Goal: Task Accomplishment & Management: Use online tool/utility

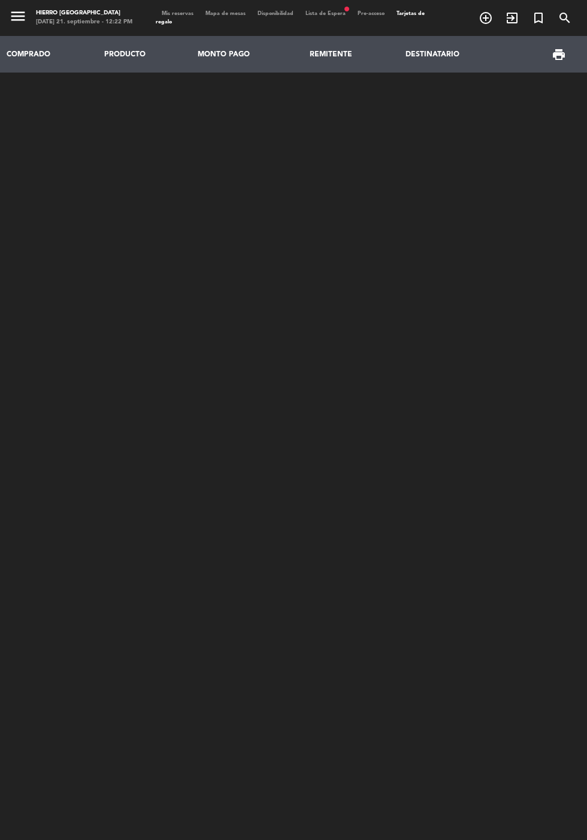
click at [185, 13] on span "Mis reservas" at bounding box center [178, 13] width 44 height 5
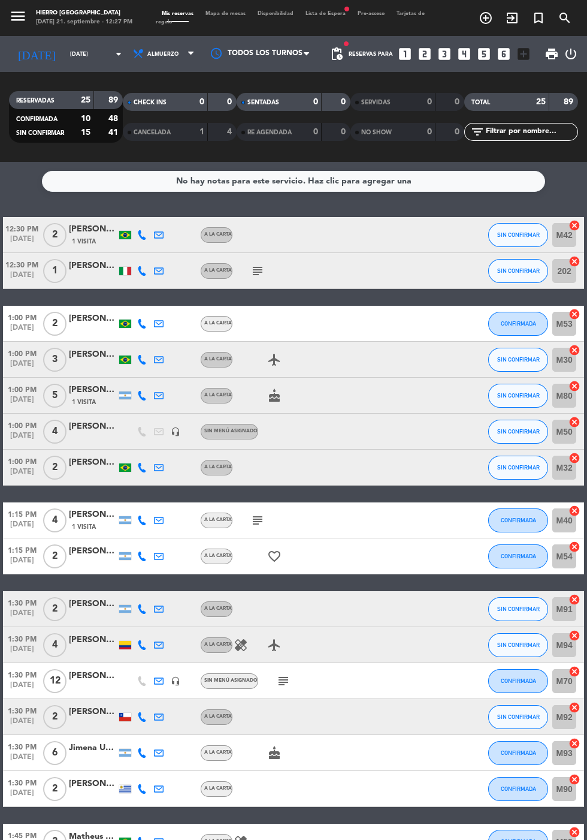
click at [227, 13] on span "Mapa de mesas" at bounding box center [226, 13] width 52 height 5
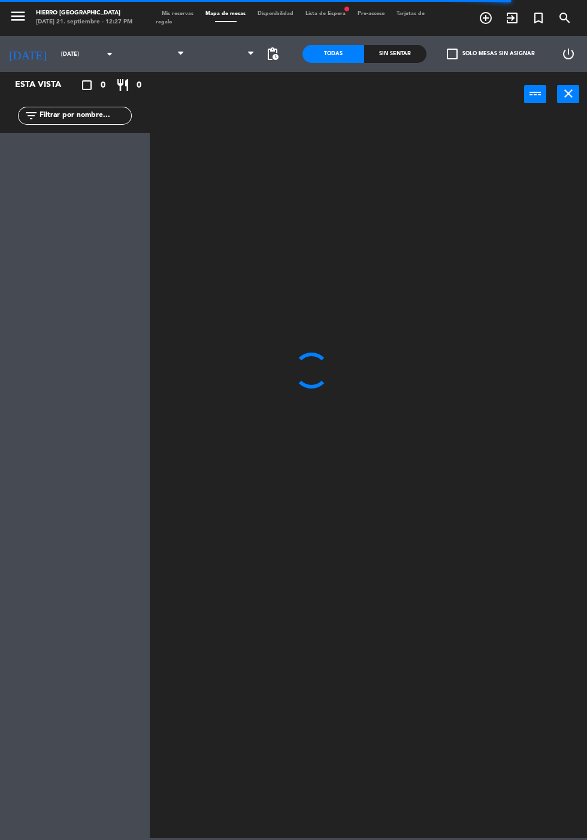
click at [178, 13] on span "Mis reservas" at bounding box center [178, 13] width 44 height 5
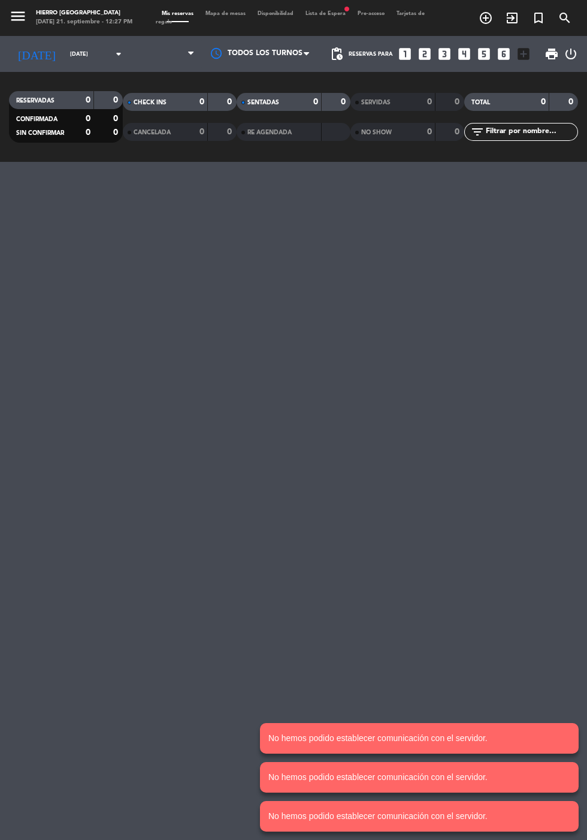
click at [212, 13] on span "Mapa de mesas" at bounding box center [226, 13] width 52 height 5
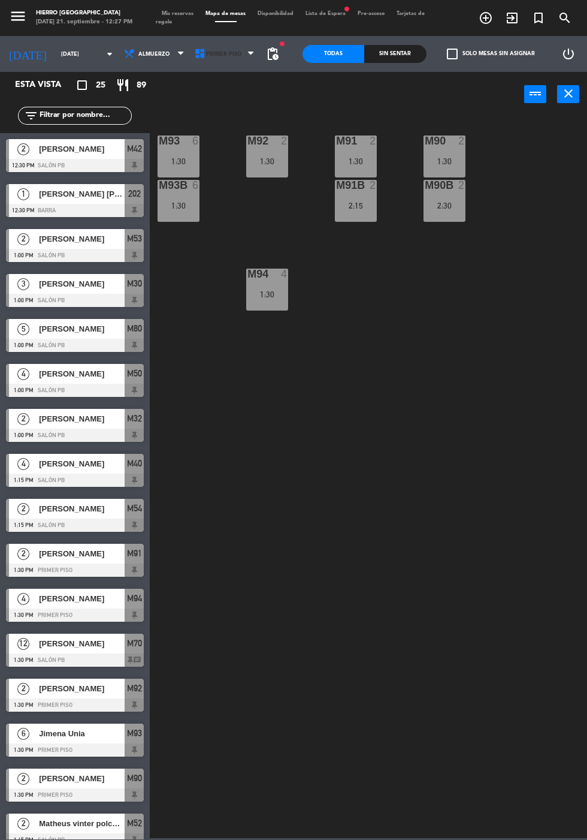
click at [230, 56] on span "Primer Piso" at bounding box center [223, 54] width 35 height 7
click at [201, 106] on ng-component "menu [PERSON_NAME][GEOGRAPHIC_DATA][DATE] 21. septiembre - 12:27 PM Mis reserva…" at bounding box center [293, 419] width 587 height 838
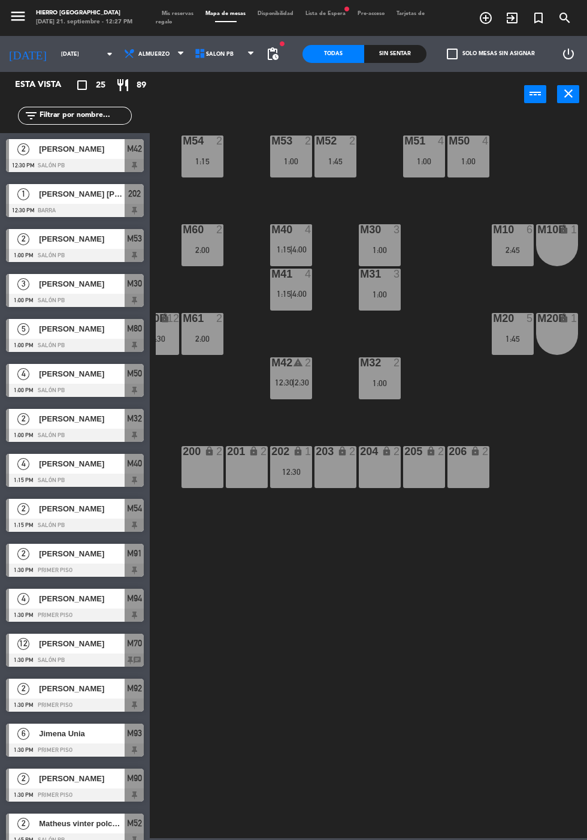
click at [342, 656] on div "M54 2 1:15 M53 2 1:00 M52 2 1:45 M51 4 1:00 M50 4 1:00 M60 2 2:00 M40 4 1:15 | …" at bounding box center [371, 475] width 431 height 723
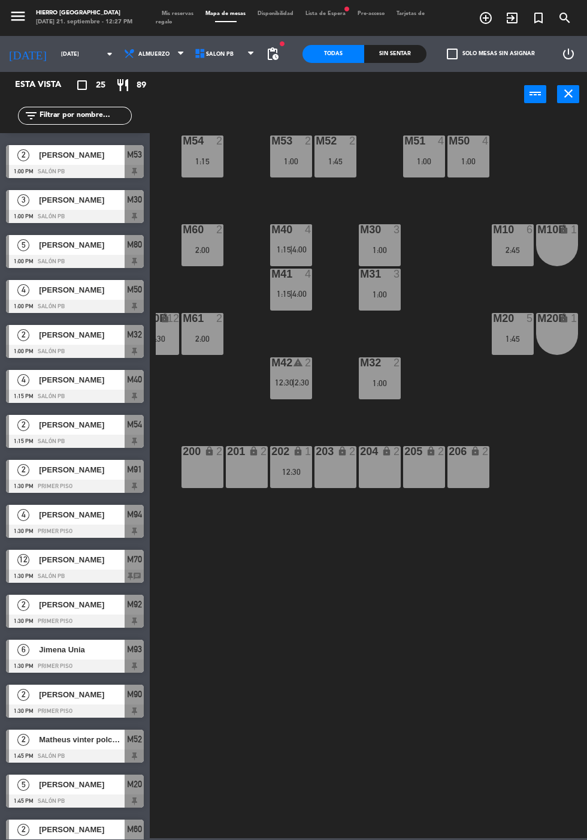
scroll to position [5, 0]
click at [186, 174] on div "M54 2 1:15" at bounding box center [203, 156] width 42 height 42
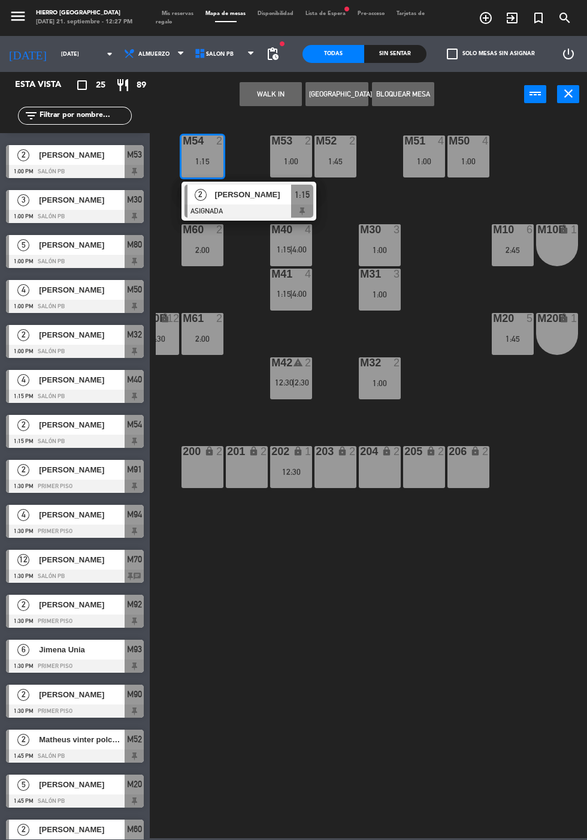
click at [201, 342] on div "2:00" at bounding box center [203, 338] width 42 height 8
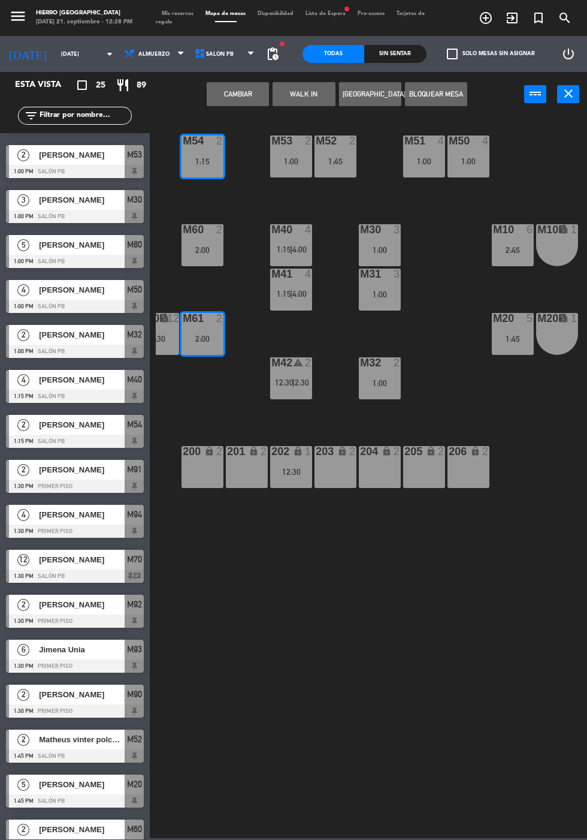
click at [231, 102] on button "Cambiar" at bounding box center [238, 94] width 62 height 24
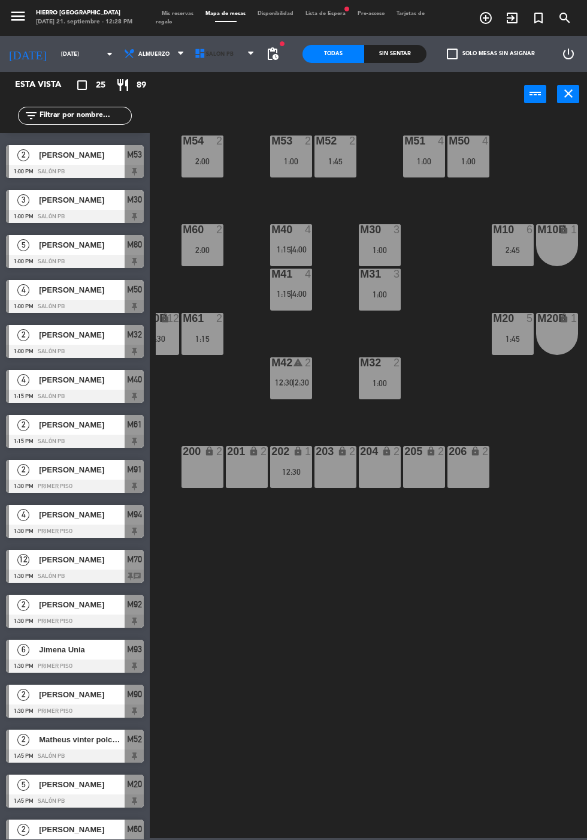
click at [209, 62] on span "Salón PB" at bounding box center [226, 54] width 71 height 26
click at [191, 172] on div "M54 2 2:00" at bounding box center [203, 156] width 42 height 42
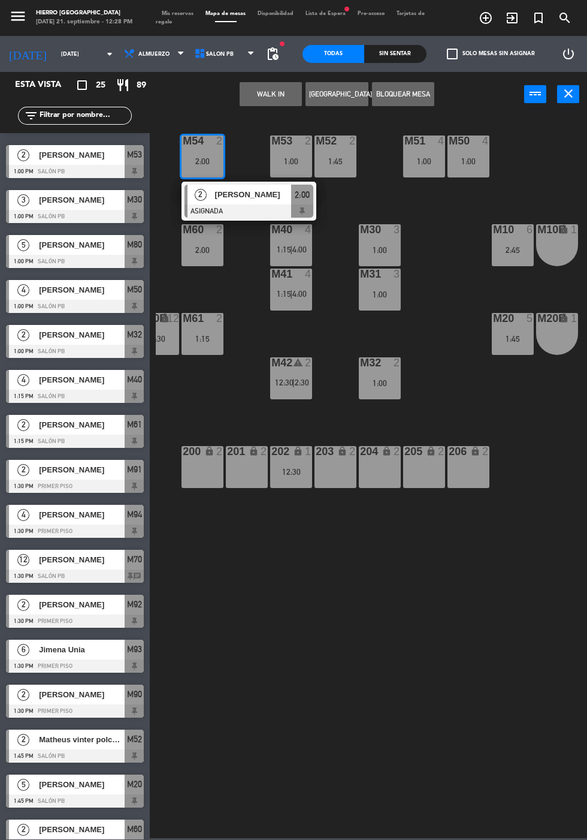
click at [267, 104] on button "WALK IN" at bounding box center [271, 94] width 62 height 24
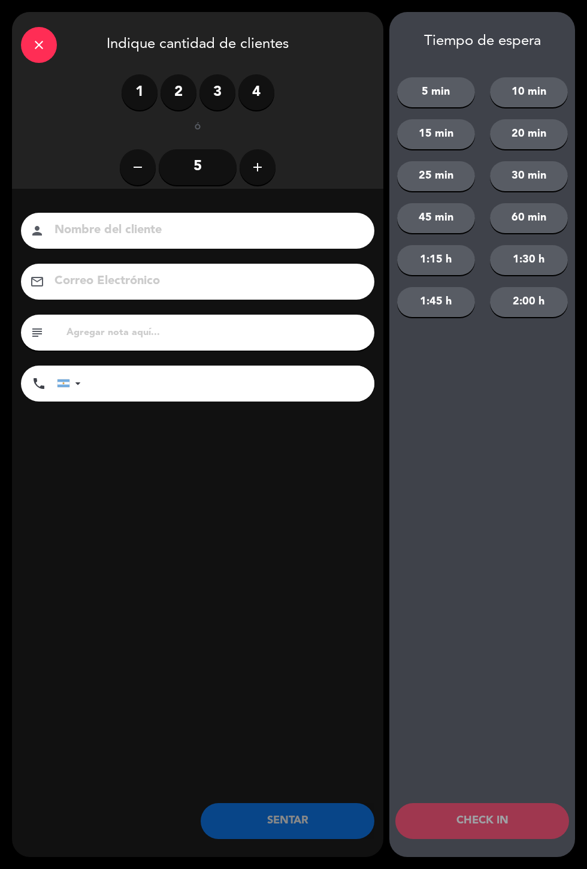
click at [162, 92] on label "2" at bounding box center [179, 92] width 36 height 36
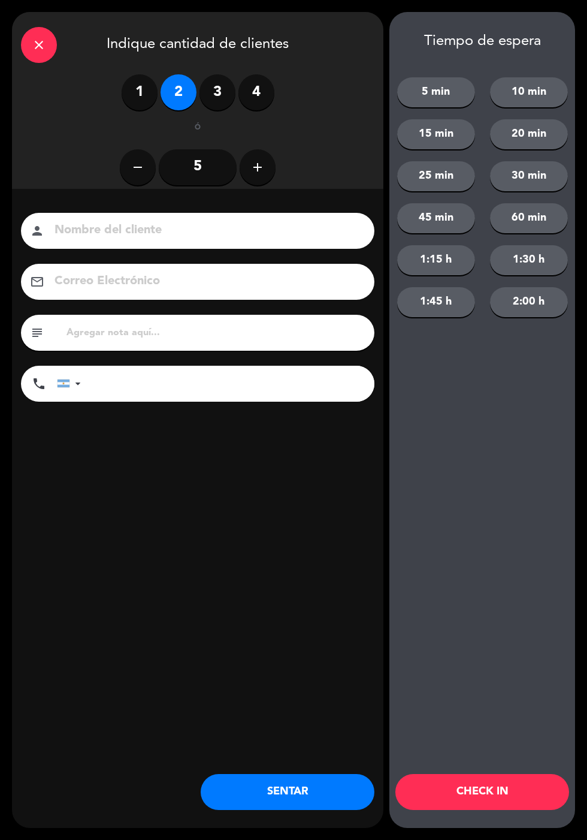
click at [310, 793] on button "SENTAR" at bounding box center [288, 792] width 174 height 36
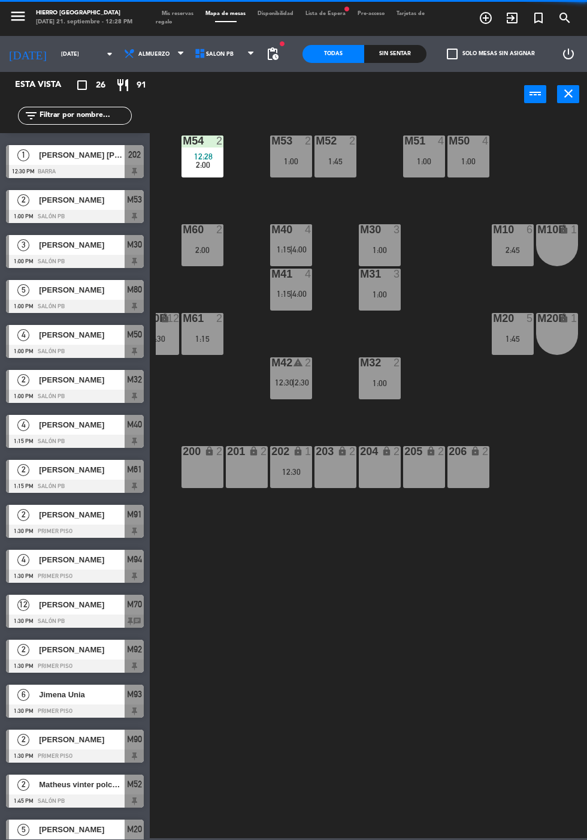
scroll to position [0, 0]
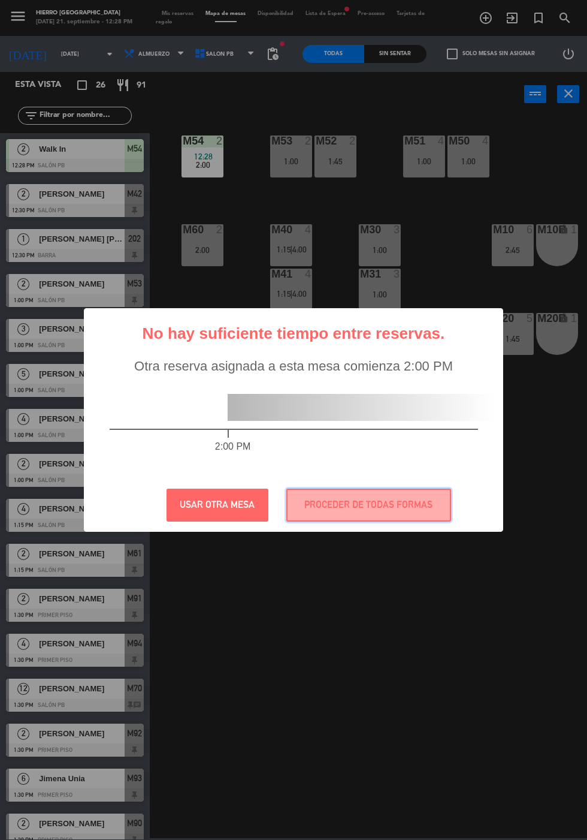
click at [381, 512] on button "PROCEDER DE TODAS FORMAS" at bounding box center [368, 504] width 165 height 33
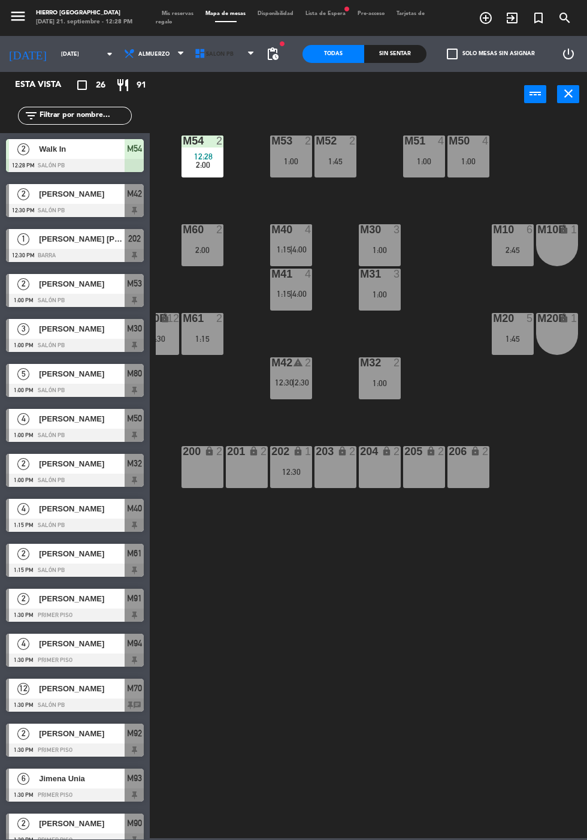
click at [212, 65] on span "Salón PB" at bounding box center [226, 54] width 71 height 26
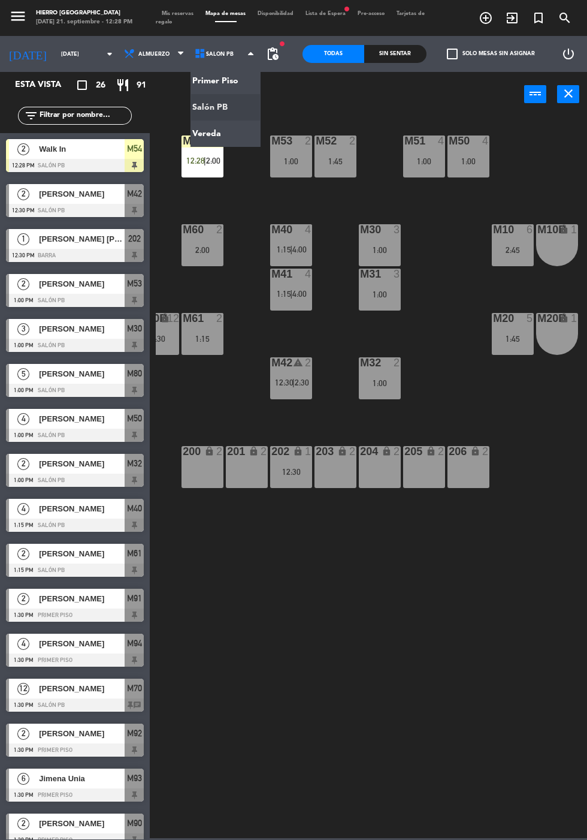
click at [197, 144] on ng-component "menu [PERSON_NAME][GEOGRAPHIC_DATA][DATE] 21. septiembre - 12:28 PM Mis reserva…" at bounding box center [293, 419] width 587 height 838
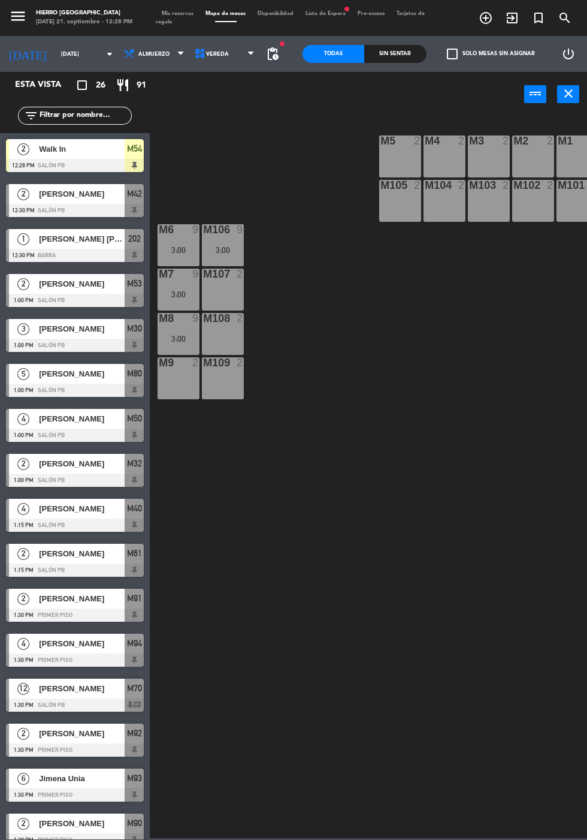
click at [169, 296] on div "3:00" at bounding box center [179, 294] width 42 height 8
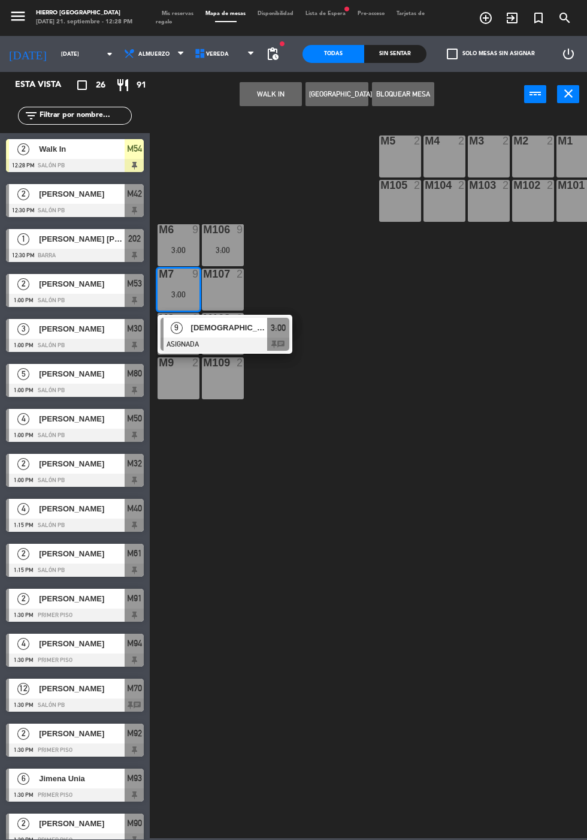
click at [242, 87] on button "WALK IN" at bounding box center [271, 94] width 62 height 24
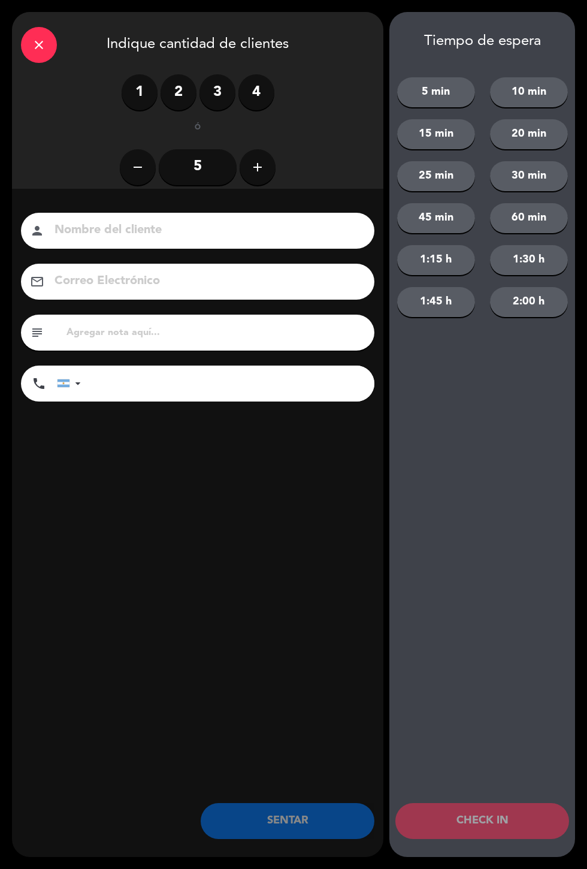
click at [183, 94] on label "2" at bounding box center [179, 92] width 36 height 36
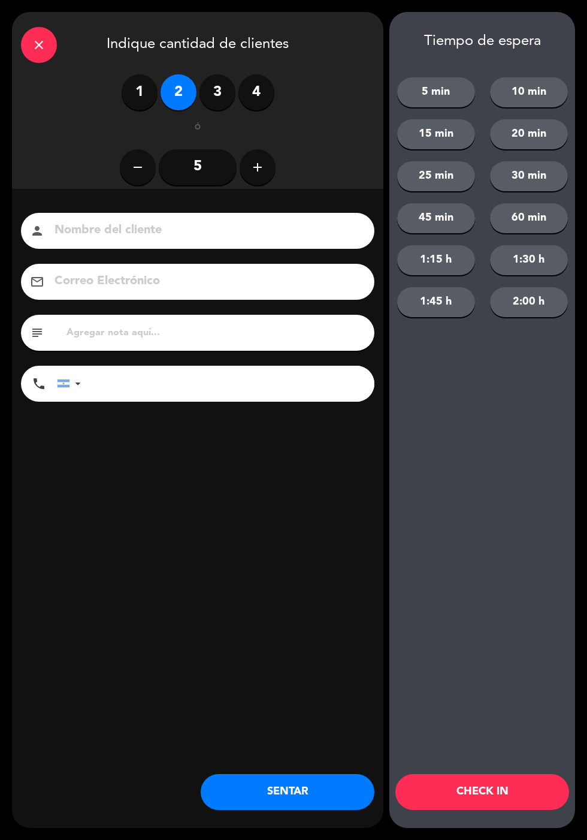
click at [323, 798] on button "SENTAR" at bounding box center [288, 792] width 174 height 36
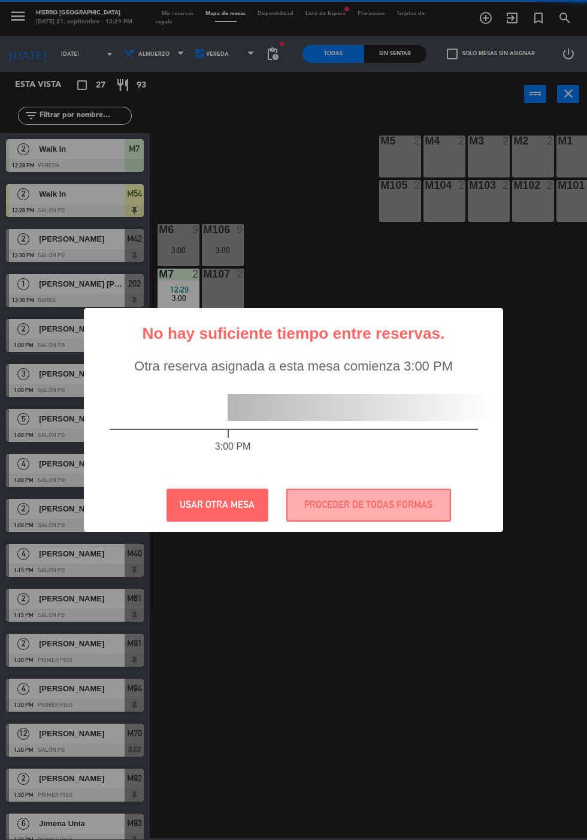
click at [443, 139] on div "? ! i No hay suficiente tiempo entre reservas. × Otra reserva asignada a esta m…" at bounding box center [293, 420] width 587 height 840
click at [391, 518] on button "PROCEDER DE TODAS FORMAS" at bounding box center [368, 504] width 165 height 33
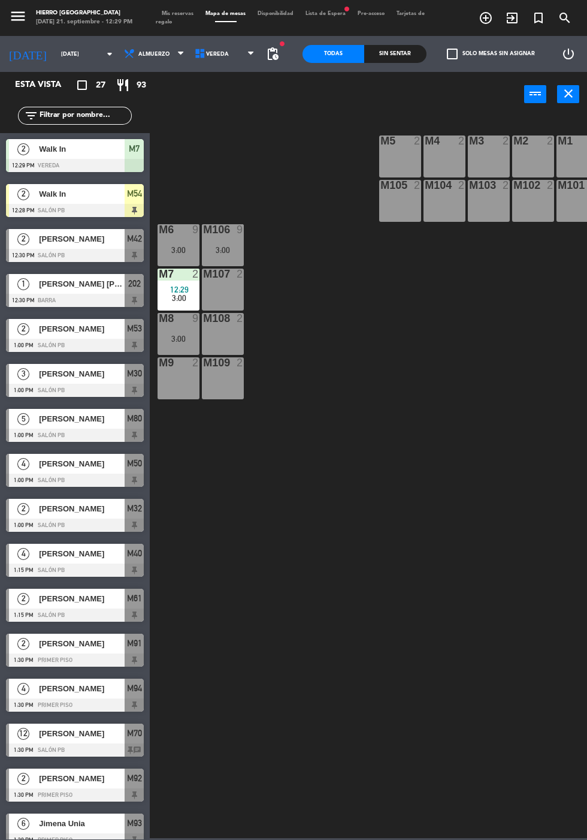
click at [436, 164] on div "M4 2" at bounding box center [445, 156] width 42 height 42
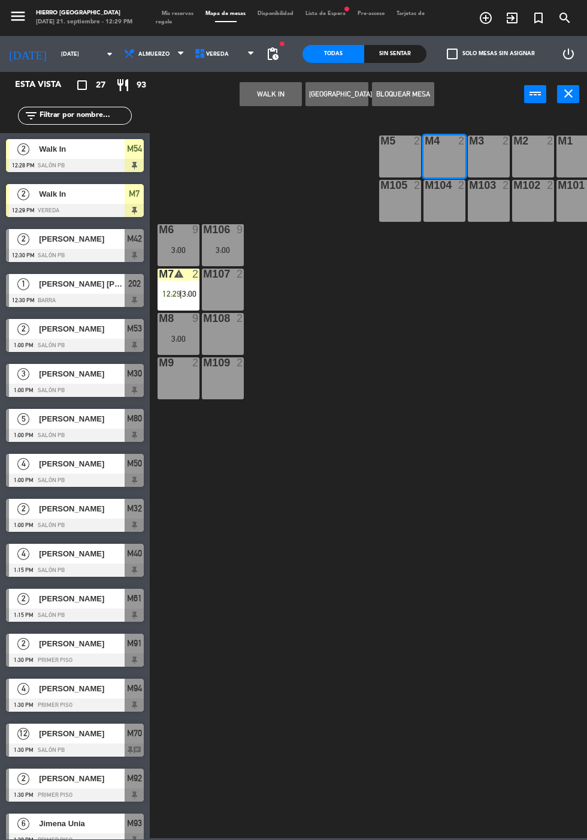
click at [261, 97] on button "WALK IN" at bounding box center [271, 94] width 62 height 24
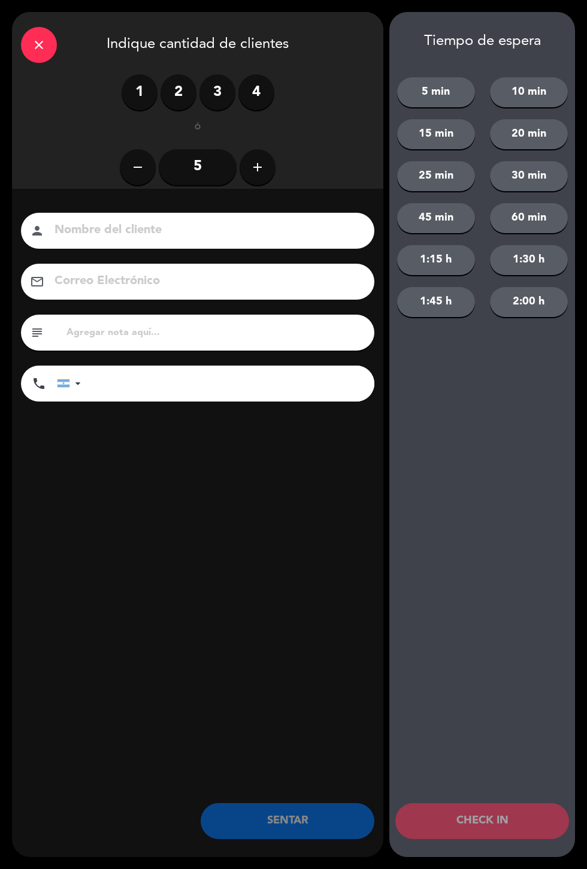
click at [189, 92] on label "2" at bounding box center [179, 92] width 36 height 36
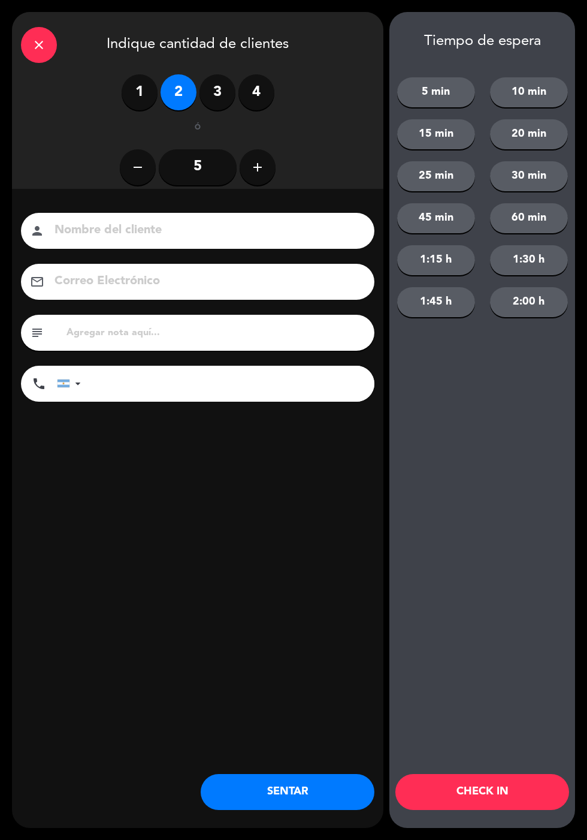
click at [310, 799] on button "SENTAR" at bounding box center [288, 792] width 174 height 36
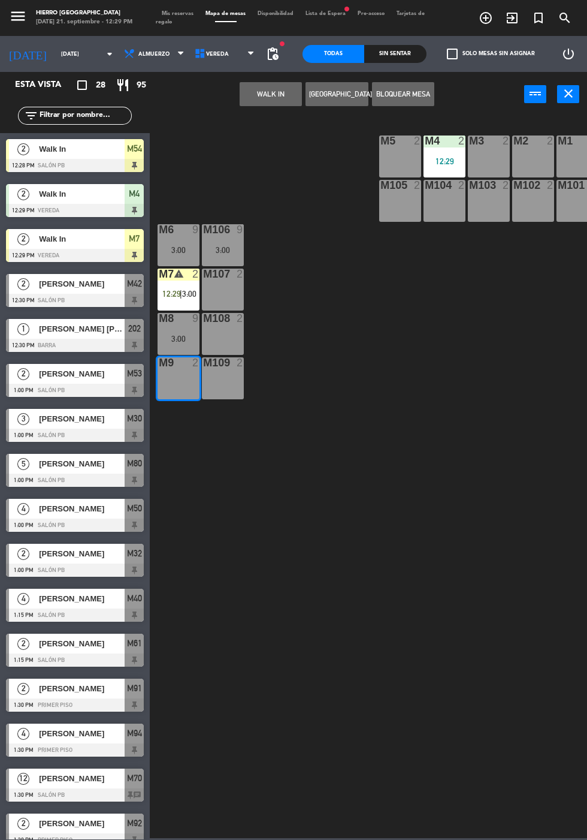
click at [249, 102] on button "WALK IN" at bounding box center [271, 94] width 62 height 24
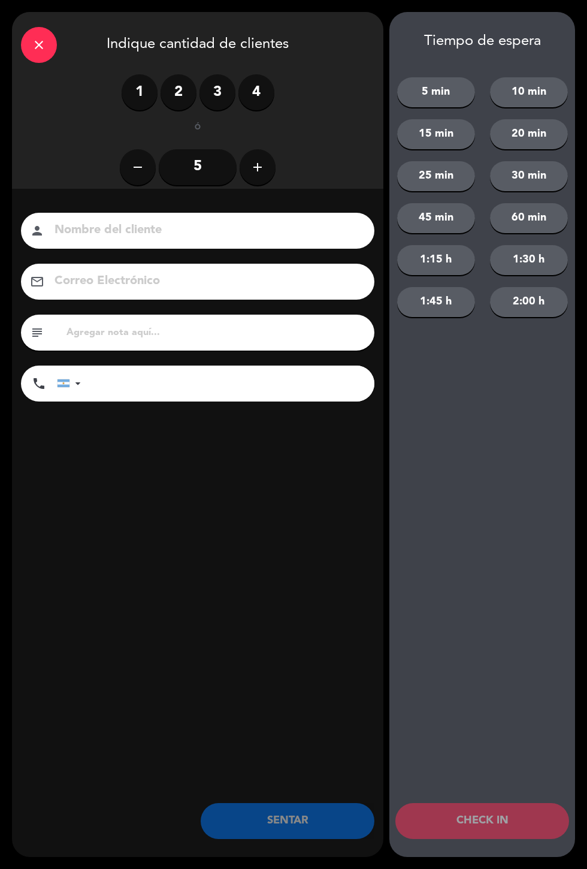
click at [167, 105] on label "2" at bounding box center [179, 92] width 36 height 36
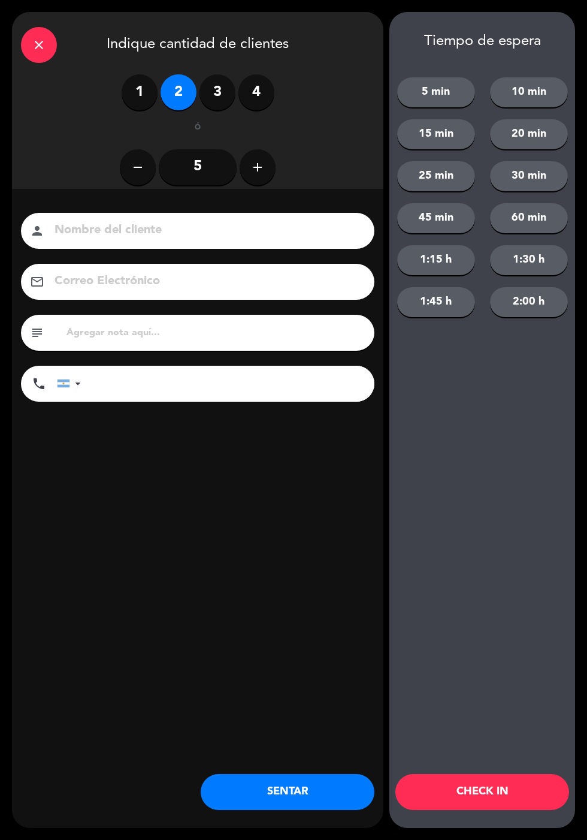
click at [291, 786] on button "SENTAR" at bounding box center [288, 792] width 174 height 36
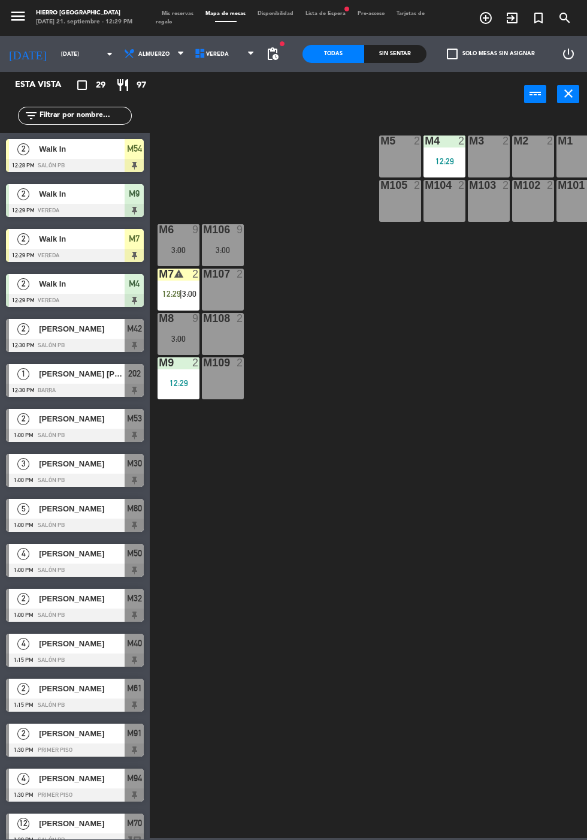
click at [164, 22] on span "Tarjetas de regalo" at bounding box center [290, 18] width 269 height 14
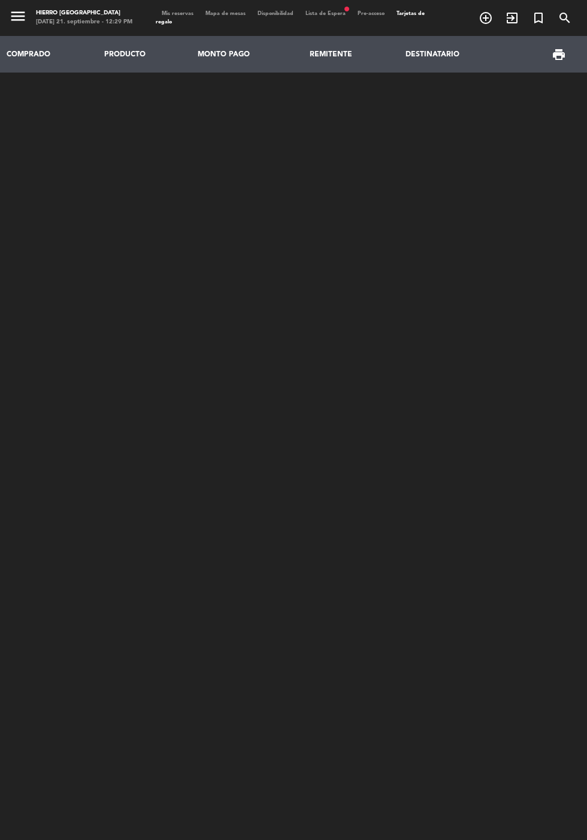
click at [177, 13] on span "Mis reservas" at bounding box center [178, 13] width 44 height 5
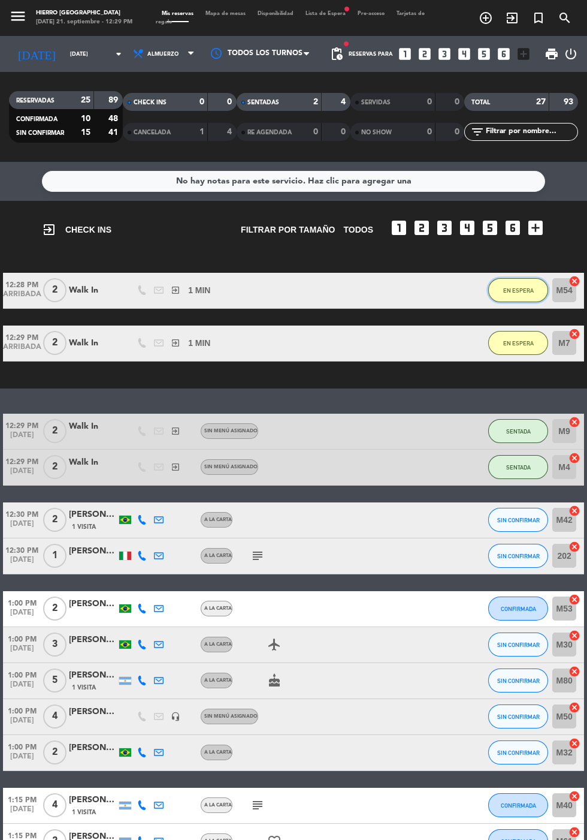
click at [521, 290] on span "EN ESPERA" at bounding box center [518, 290] width 31 height 7
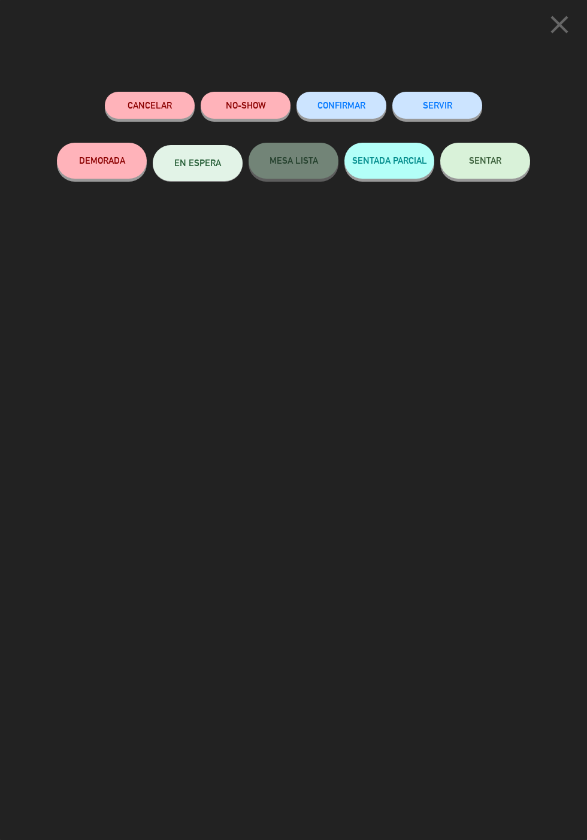
click at [483, 165] on span "SENTAR" at bounding box center [485, 160] width 32 height 10
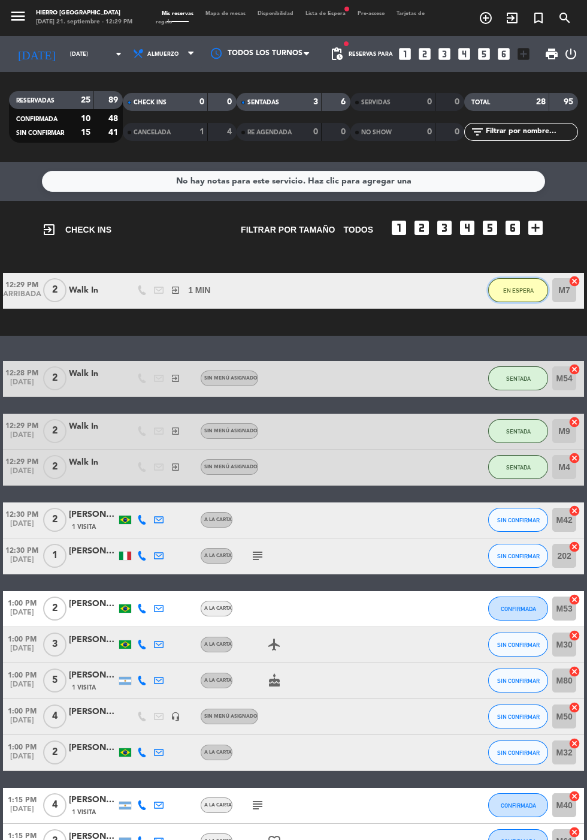
click at [517, 290] on span "EN ESPERA" at bounding box center [518, 290] width 31 height 7
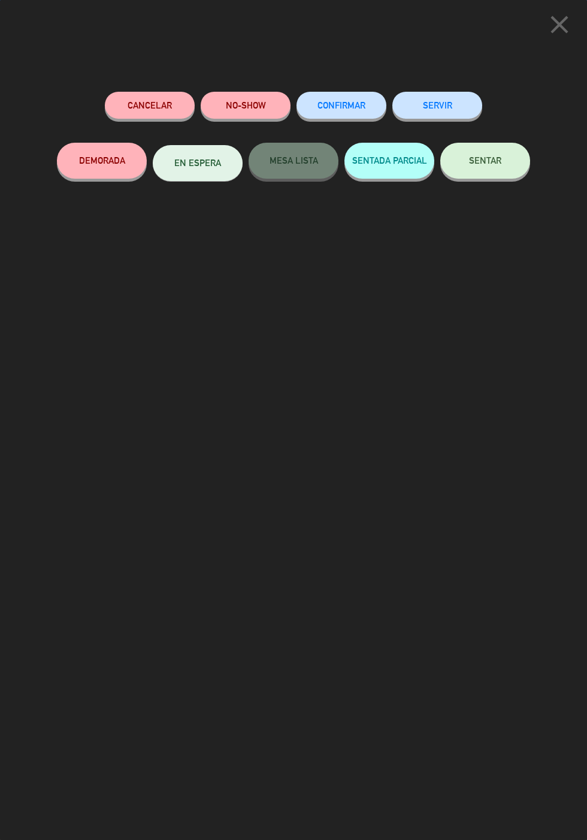
click at [491, 165] on span "SENTAR" at bounding box center [485, 160] width 32 height 10
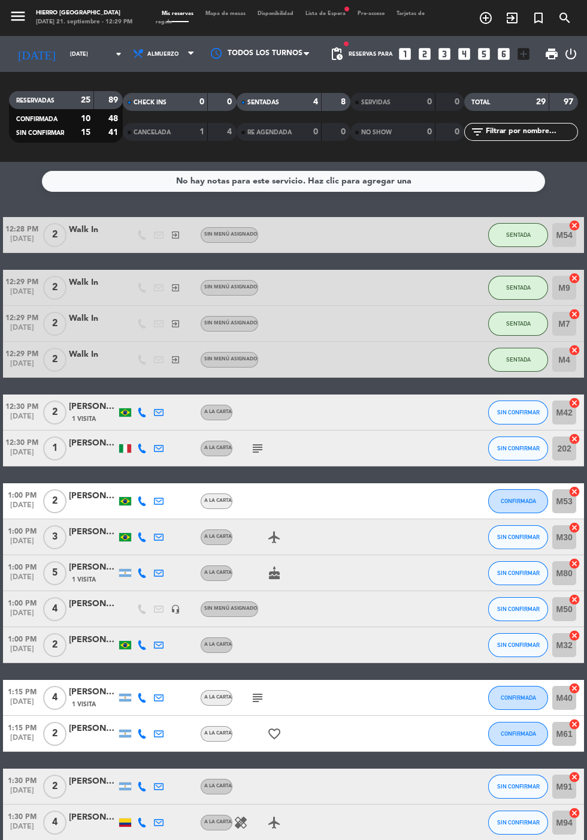
click at [256, 452] on icon "subject" at bounding box center [257, 448] width 14 height 14
click at [219, 13] on span "Mapa de mesas" at bounding box center [226, 13] width 52 height 5
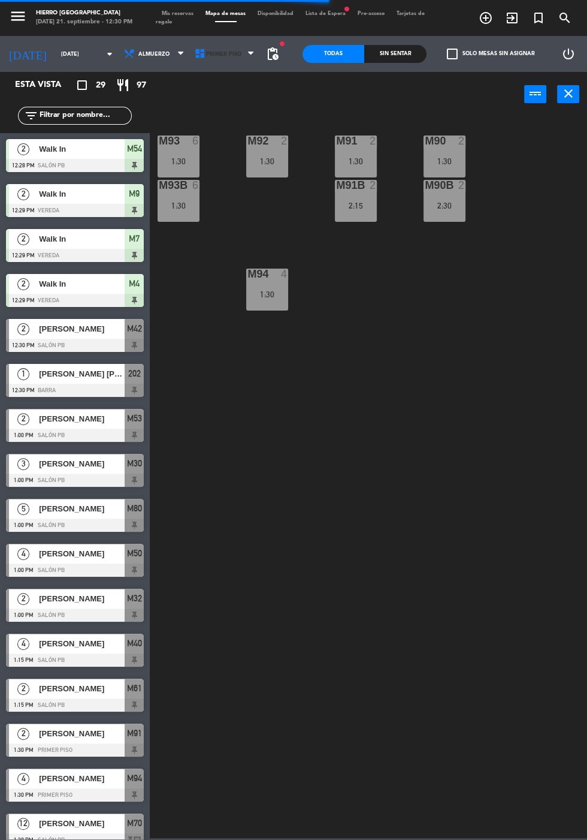
click at [195, 53] on icon at bounding box center [200, 54] width 12 height 12
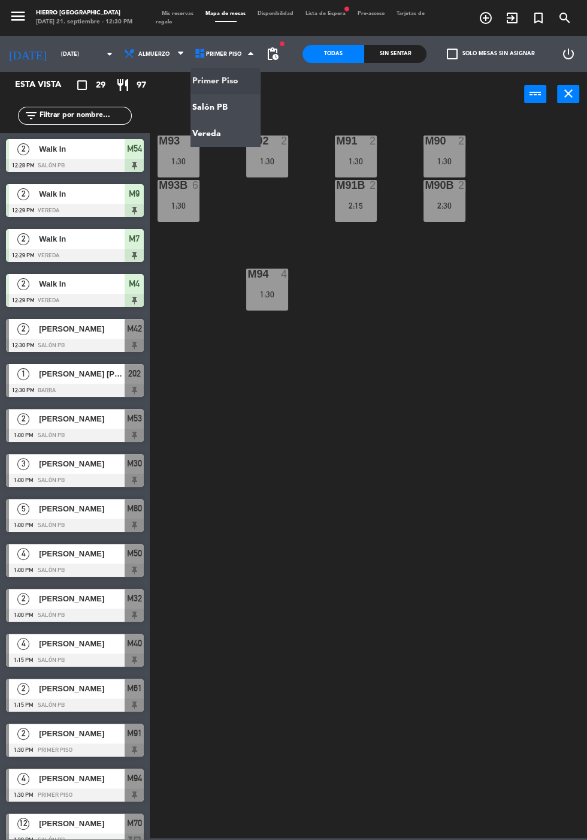
click at [209, 107] on ng-component "menu [PERSON_NAME][GEOGRAPHIC_DATA][DATE] 21. septiembre - 12:30 PM Mis reserva…" at bounding box center [293, 419] width 587 height 838
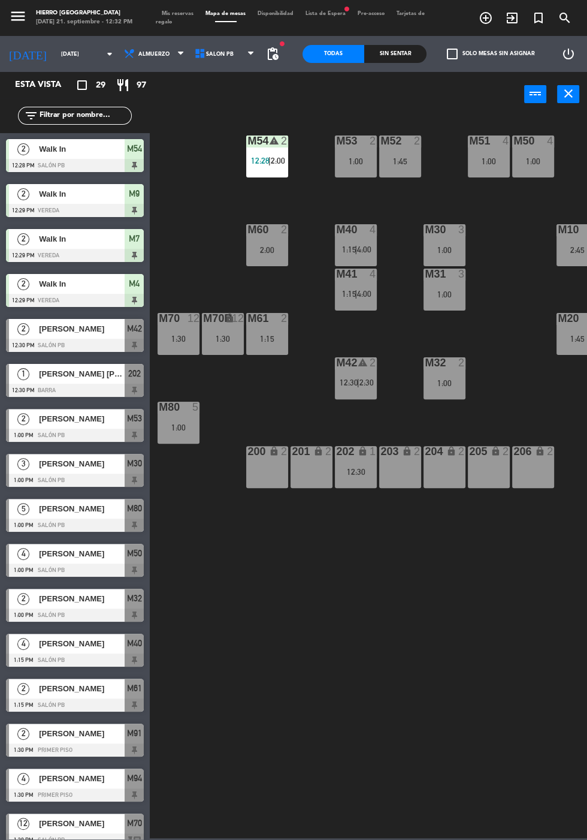
click at [212, 53] on span "Salón PB" at bounding box center [220, 54] width 28 height 7
click at [196, 133] on ng-component "menu [PERSON_NAME][GEOGRAPHIC_DATA][DATE] 21. septiembre - 12:32 PM Mis reserva…" at bounding box center [293, 419] width 587 height 838
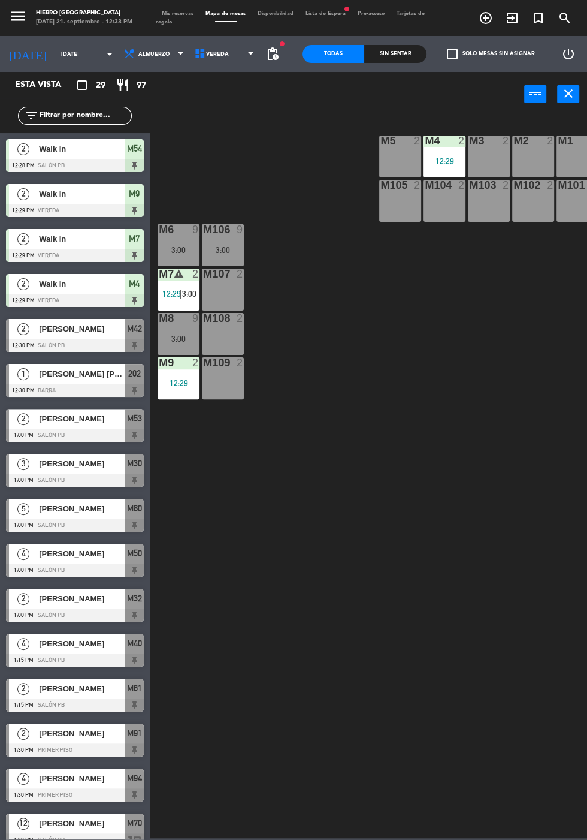
click at [385, 152] on div "M5 2" at bounding box center [400, 156] width 42 height 42
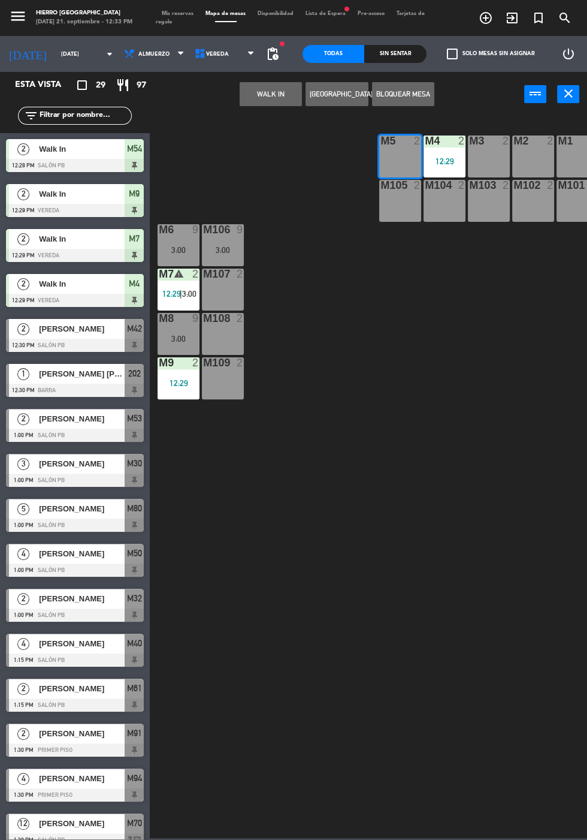
click at [397, 218] on div "M105 2" at bounding box center [400, 201] width 42 height 42
click at [266, 93] on button "WALK IN" at bounding box center [271, 94] width 62 height 24
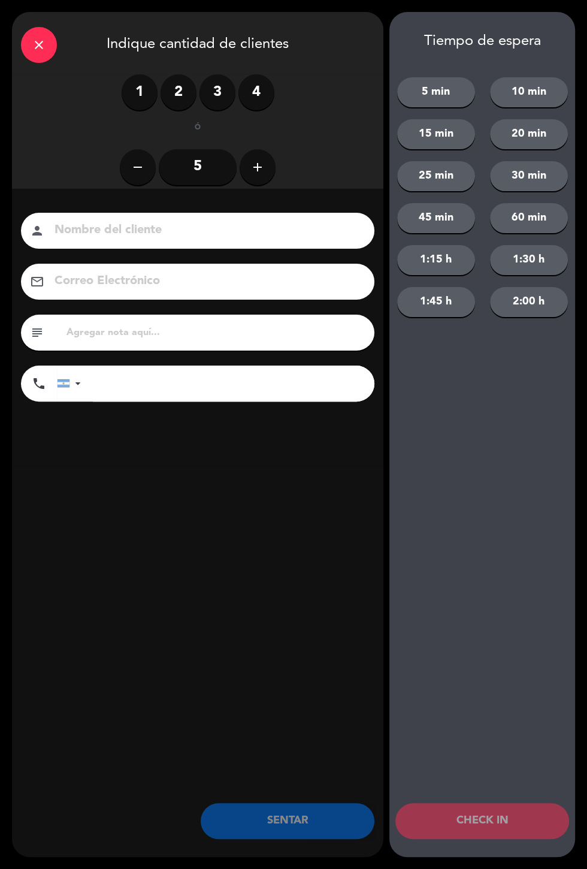
click at [259, 105] on label "4" at bounding box center [257, 92] width 36 height 36
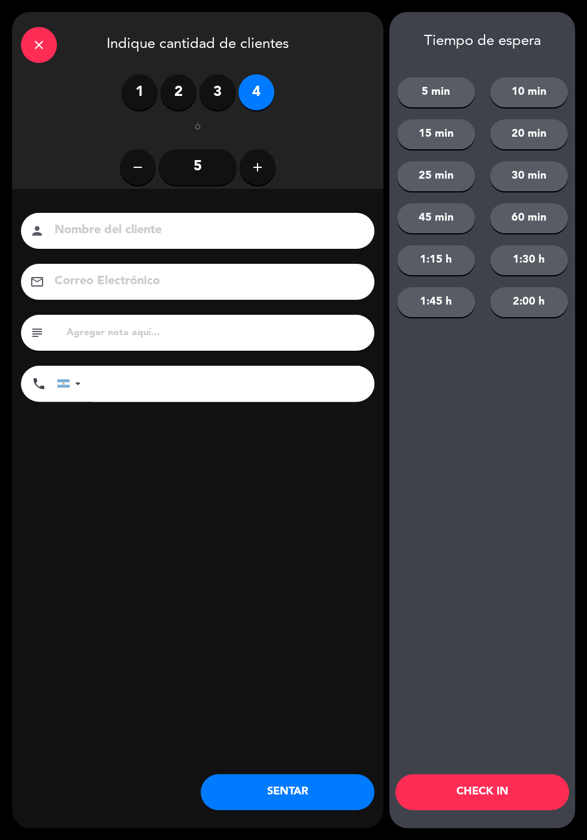
click at [286, 783] on button "SENTAR" at bounding box center [288, 792] width 174 height 36
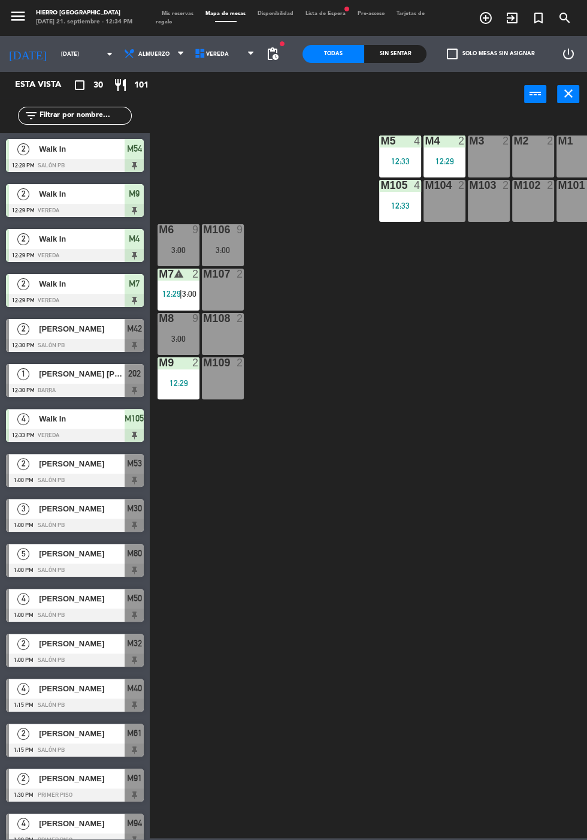
click at [222, 21] on span at bounding box center [226, 21] width 22 height 1
click at [195, 56] on icon at bounding box center [200, 54] width 12 height 12
click at [218, 116] on ng-component "menu [PERSON_NAME][GEOGRAPHIC_DATA][DATE] 21. septiembre - 12:34 PM Mis reserva…" at bounding box center [293, 419] width 587 height 838
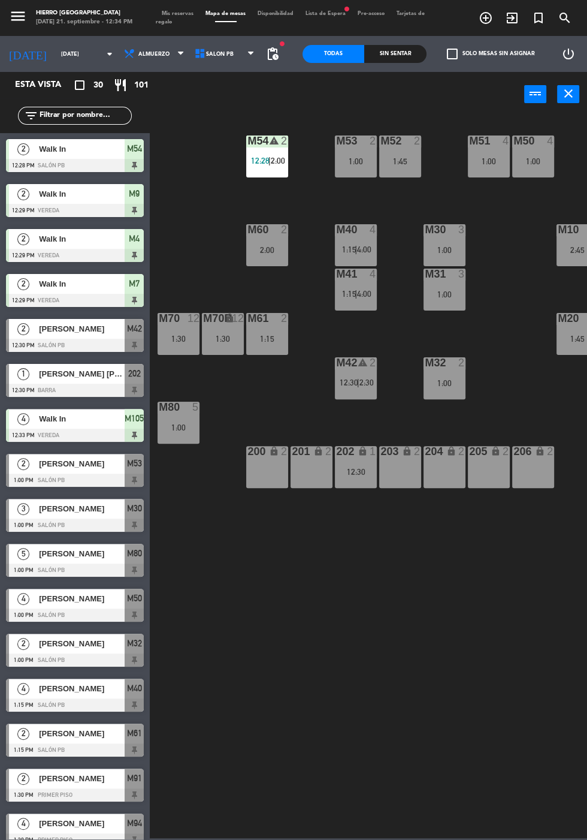
click at [579, 254] on div "M10 6 2:45" at bounding box center [578, 245] width 42 height 42
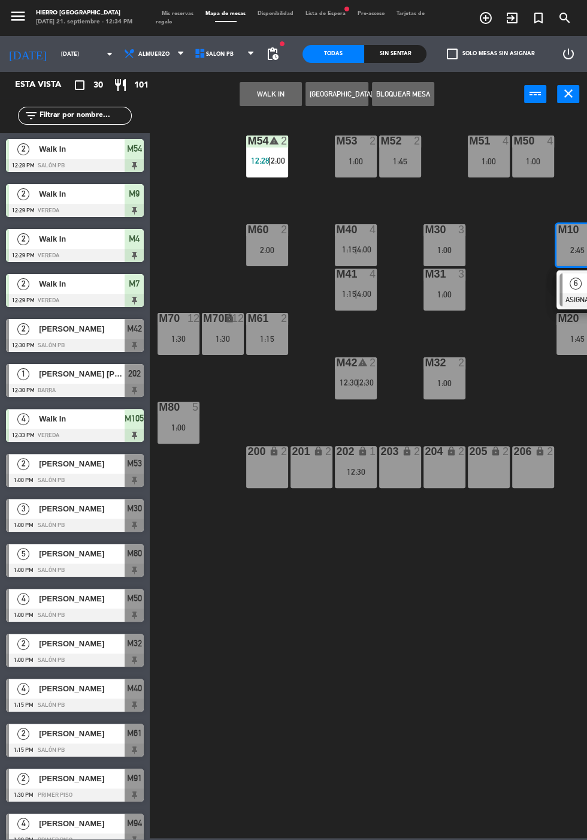
click at [247, 86] on button "WALK IN" at bounding box center [271, 94] width 62 height 24
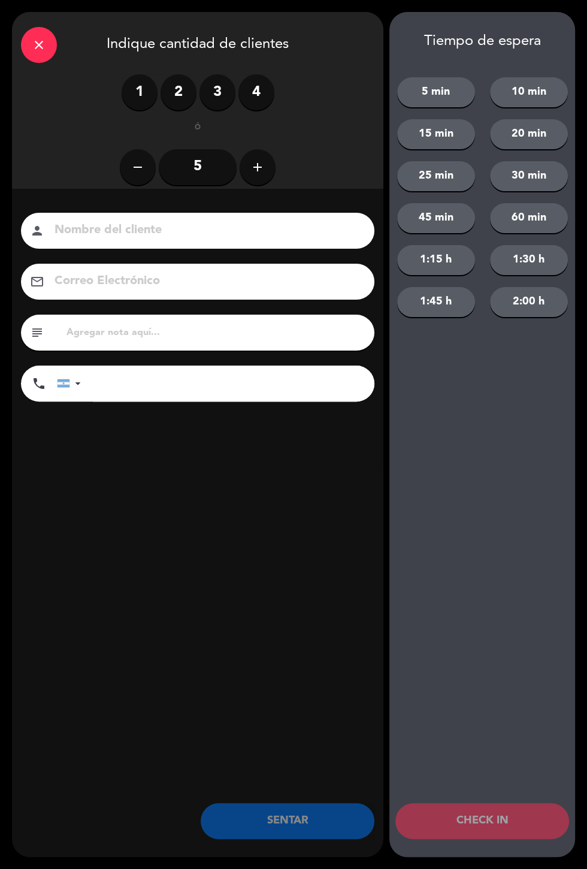
click at [215, 89] on label "3" at bounding box center [218, 92] width 36 height 36
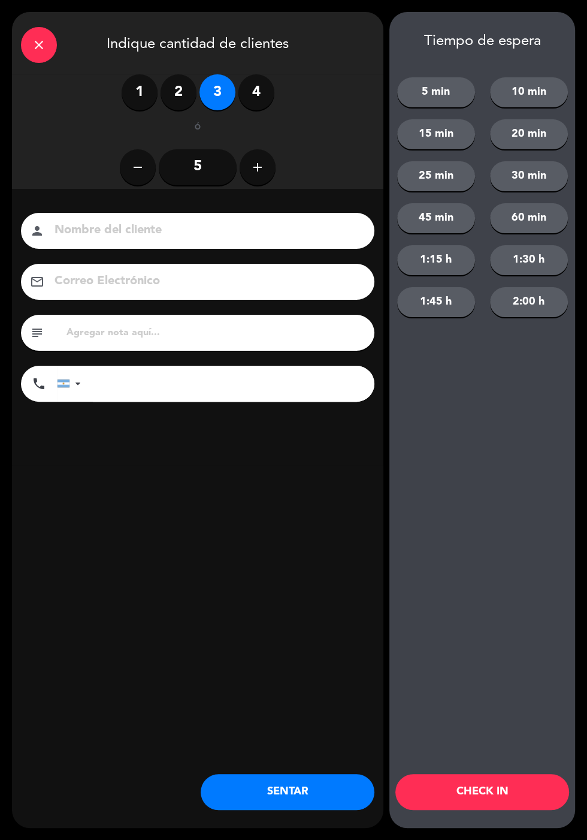
click at [273, 786] on button "SENTAR" at bounding box center [288, 792] width 174 height 36
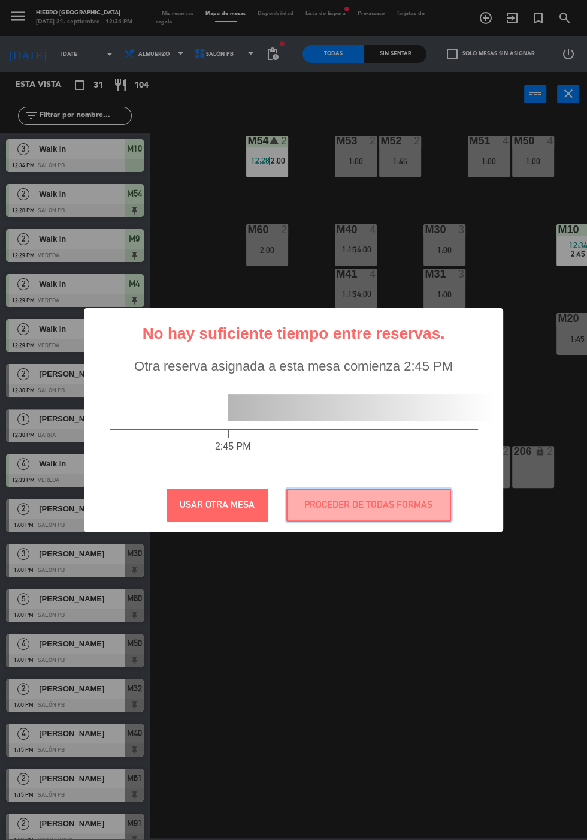
click at [409, 503] on button "PROCEDER DE TODAS FORMAS" at bounding box center [368, 504] width 165 height 33
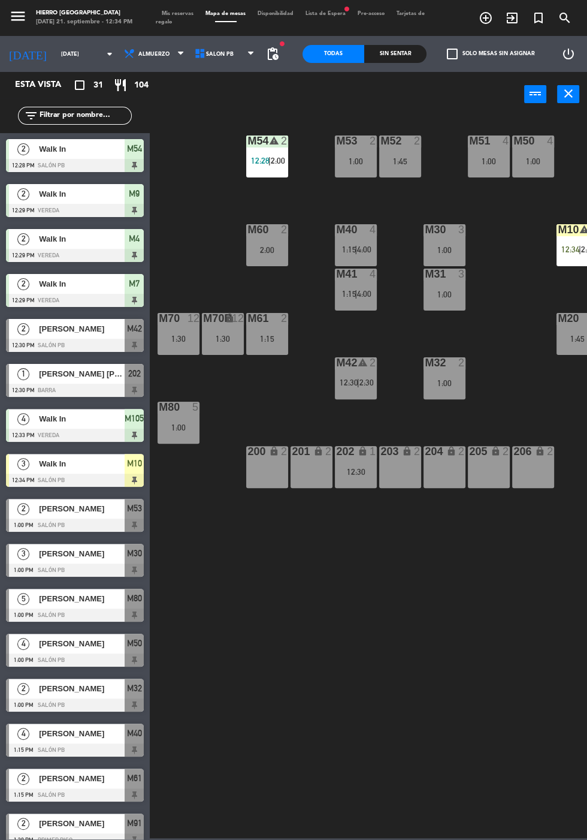
click at [165, 13] on span "Mis reservas" at bounding box center [178, 13] width 44 height 5
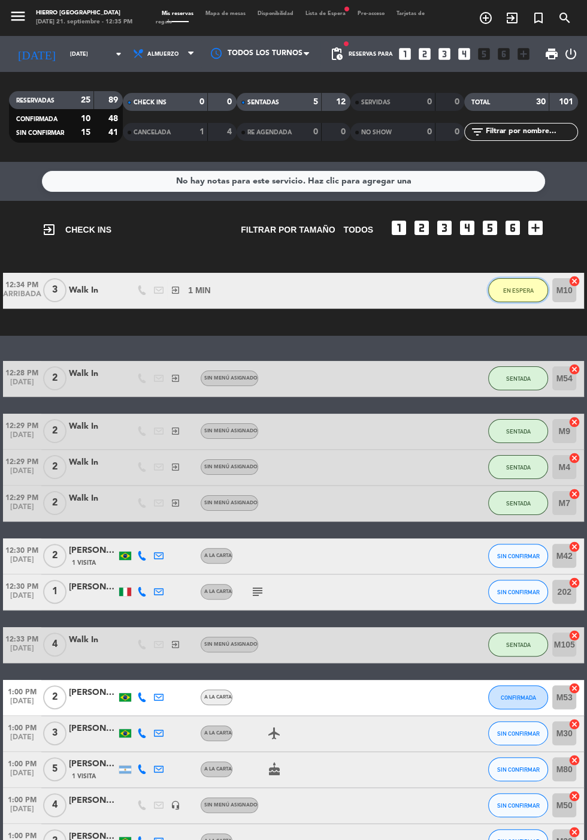
click at [504, 284] on button "EN ESPERA" at bounding box center [518, 290] width 60 height 24
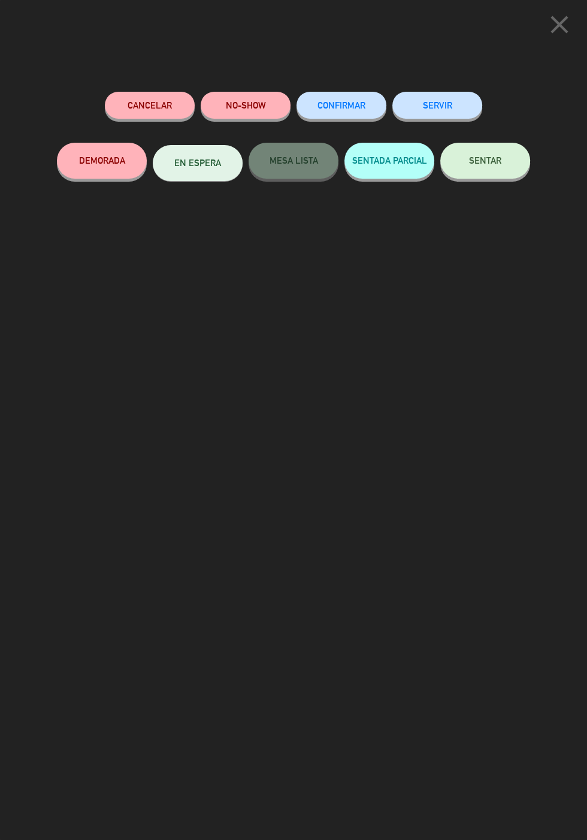
click at [478, 174] on button "SENTAR" at bounding box center [485, 161] width 90 height 36
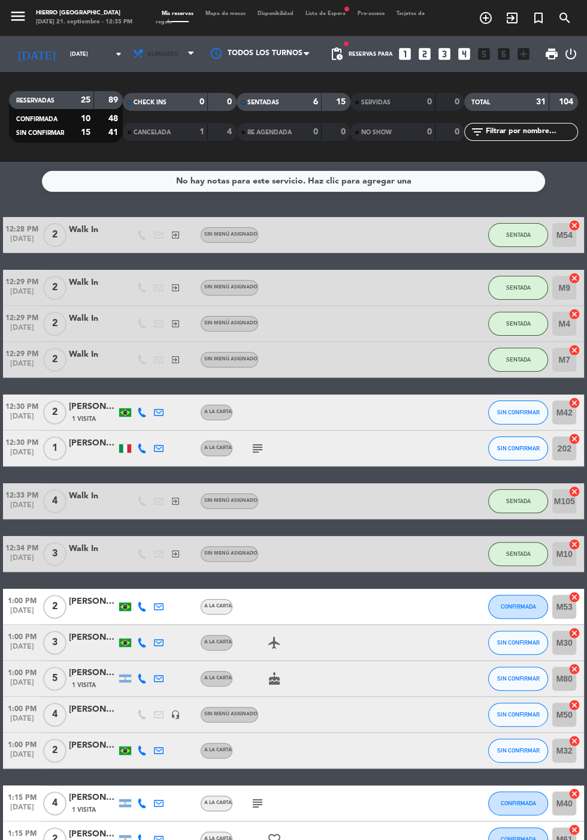
click at [150, 41] on span "Almuerzo" at bounding box center [165, 54] width 72 height 26
click at [143, 131] on div "menu [PERSON_NAME][GEOGRAPHIC_DATA][DATE] 21. septiembre - 12:35 PM Mis reserva…" at bounding box center [293, 81] width 587 height 162
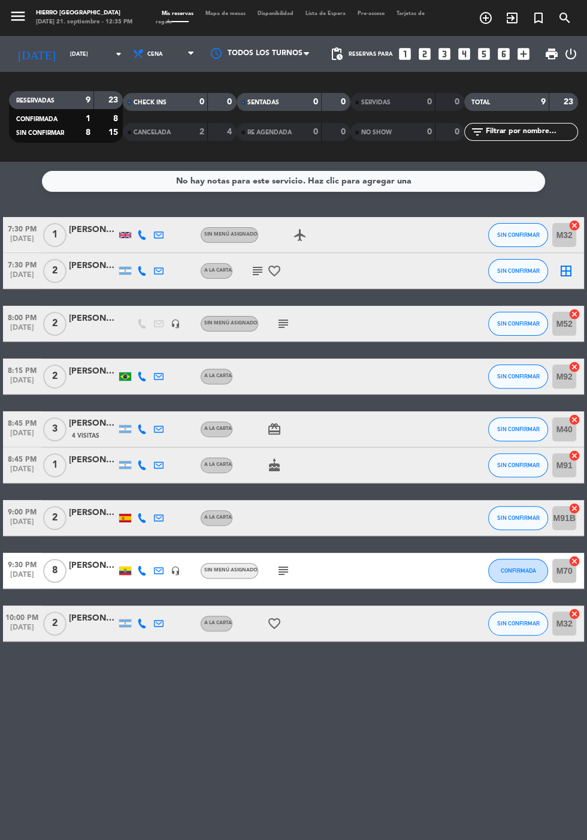
click at [286, 572] on icon "subject" at bounding box center [283, 570] width 14 height 14
click at [149, 53] on span "Cena" at bounding box center [165, 54] width 72 height 26
click at [162, 113] on div "menu [PERSON_NAME][GEOGRAPHIC_DATA][DATE] 21. septiembre - 12:38 PM Mis reserva…" at bounding box center [293, 81] width 587 height 162
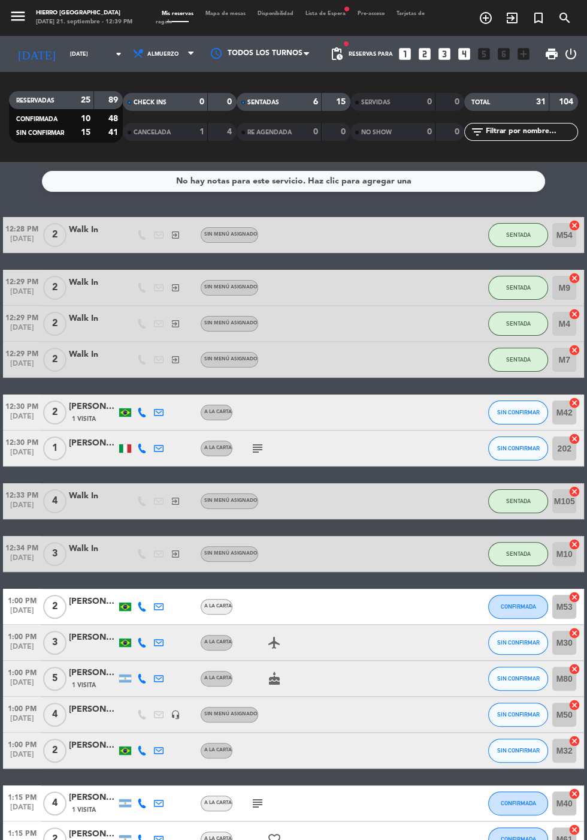
click at [230, 13] on span "Mapa de mesas" at bounding box center [226, 13] width 52 height 5
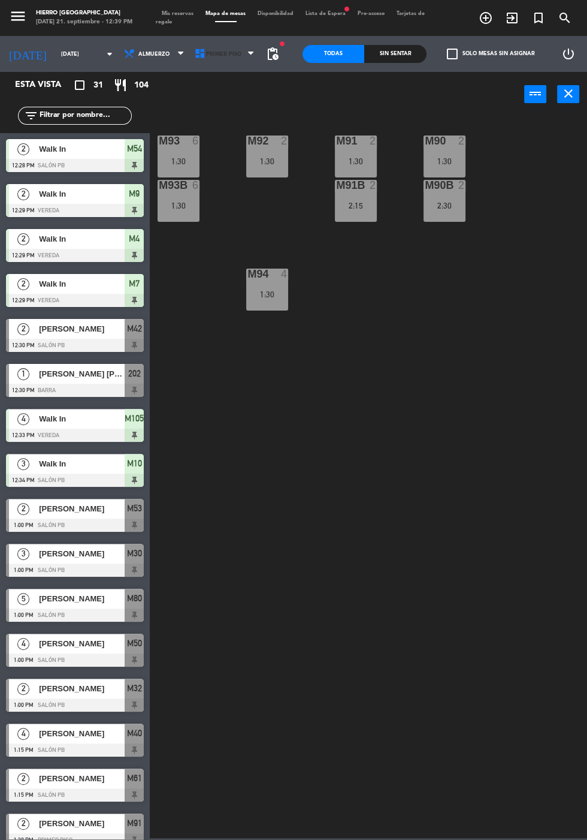
click at [224, 57] on span "Primer Piso" at bounding box center [223, 54] width 35 height 7
click at [239, 107] on ng-component "menu [PERSON_NAME][GEOGRAPHIC_DATA][DATE] 21. septiembre - 12:39 PM Mis reserva…" at bounding box center [293, 419] width 587 height 838
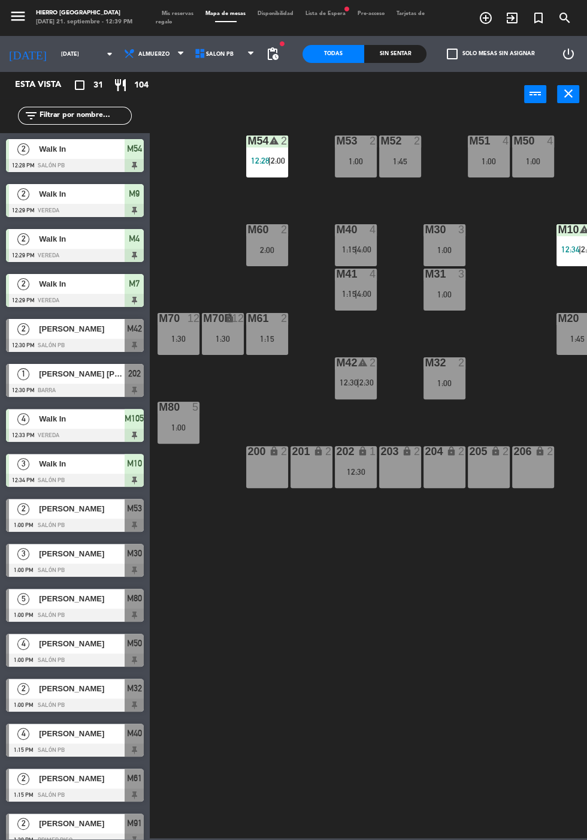
click at [224, 64] on span "Salón PB" at bounding box center [226, 54] width 71 height 26
click at [231, 76] on ng-component "menu [PERSON_NAME][GEOGRAPHIC_DATA][DATE] 21. septiembre - 12:39 PM Mis reserva…" at bounding box center [293, 419] width 587 height 838
